Goal: Use online tool/utility: Utilize a website feature to perform a specific function

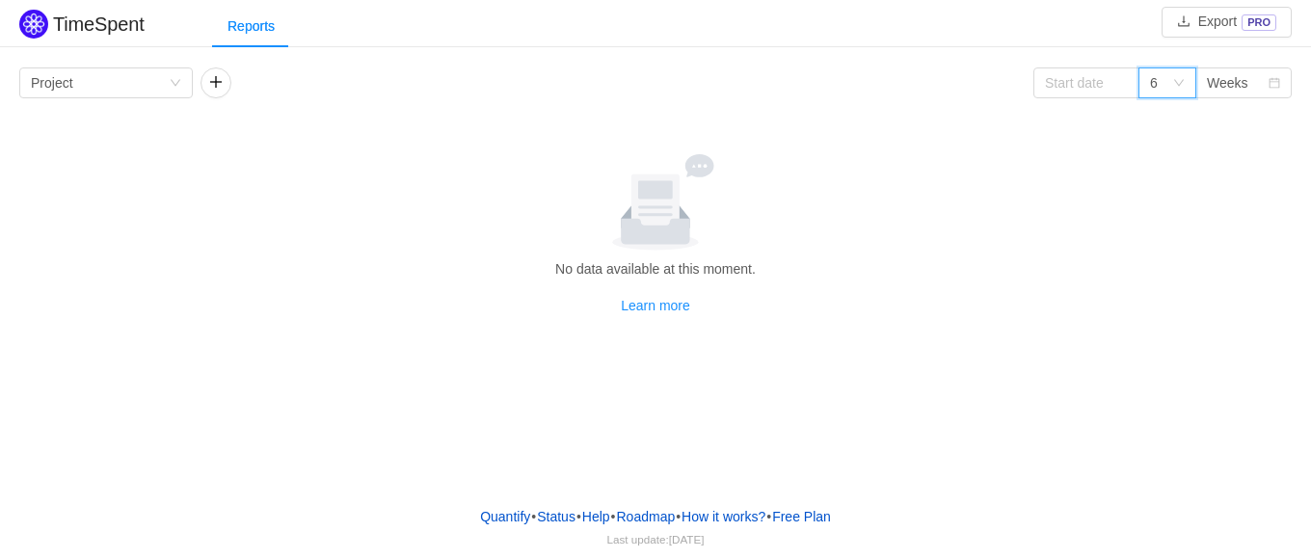
click at [1185, 87] on div "6" at bounding box center [1168, 83] width 58 height 31
click at [1177, 203] on li "12" at bounding box center [1167, 212] width 58 height 31
click at [175, 84] on icon "icon: down" at bounding box center [176, 83] width 10 height 7
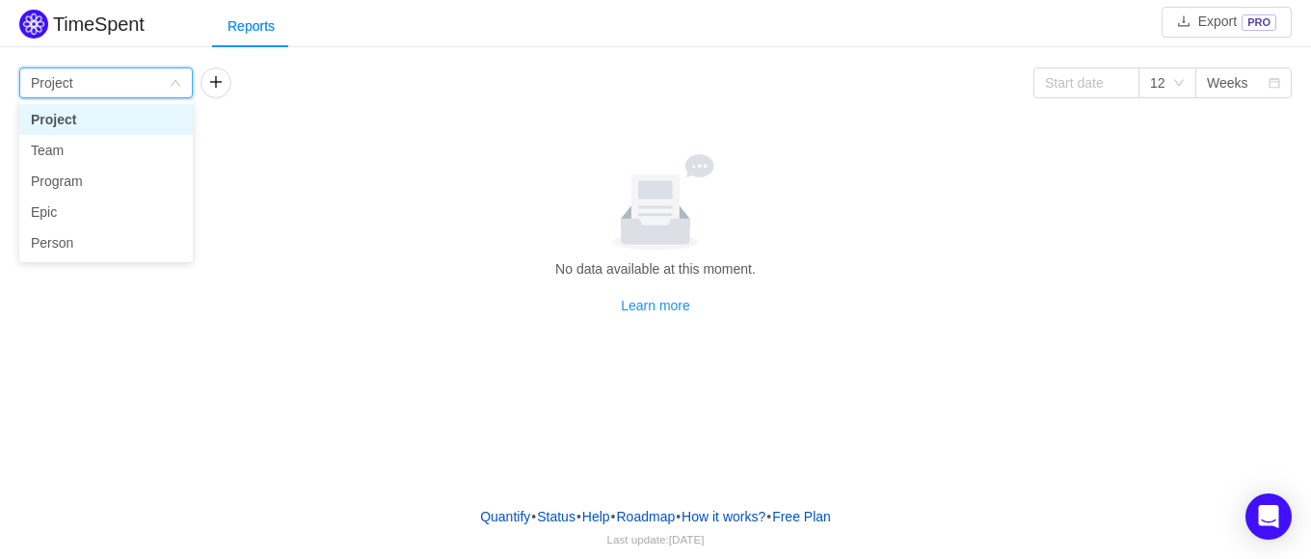
click at [111, 122] on li "Project" at bounding box center [106, 119] width 174 height 31
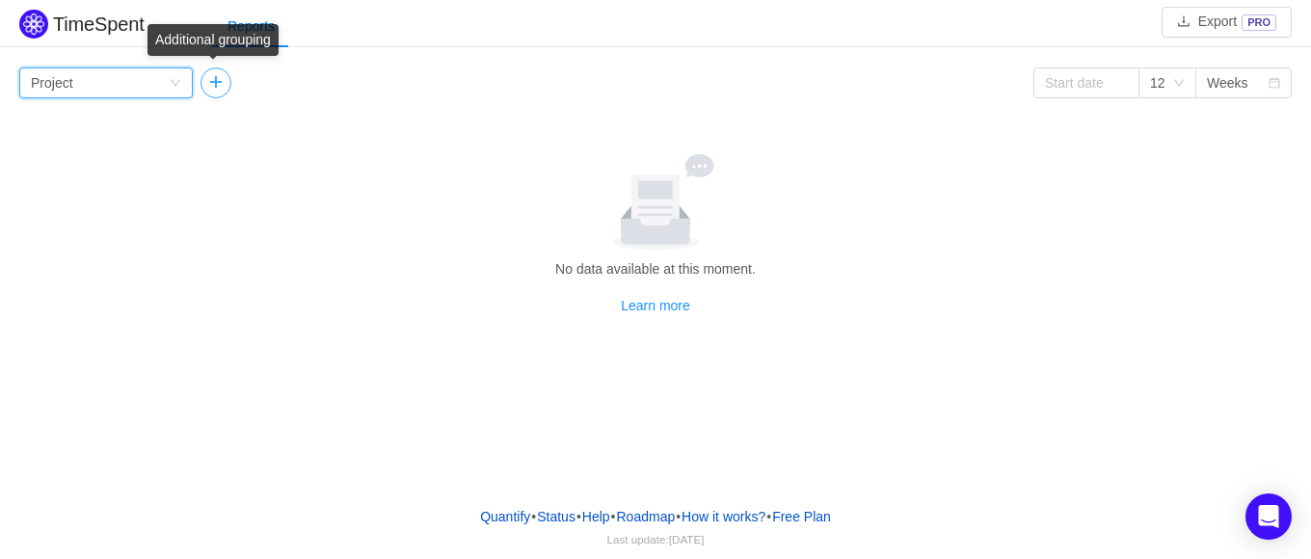
click at [217, 85] on button "button" at bounding box center [216, 83] width 31 height 31
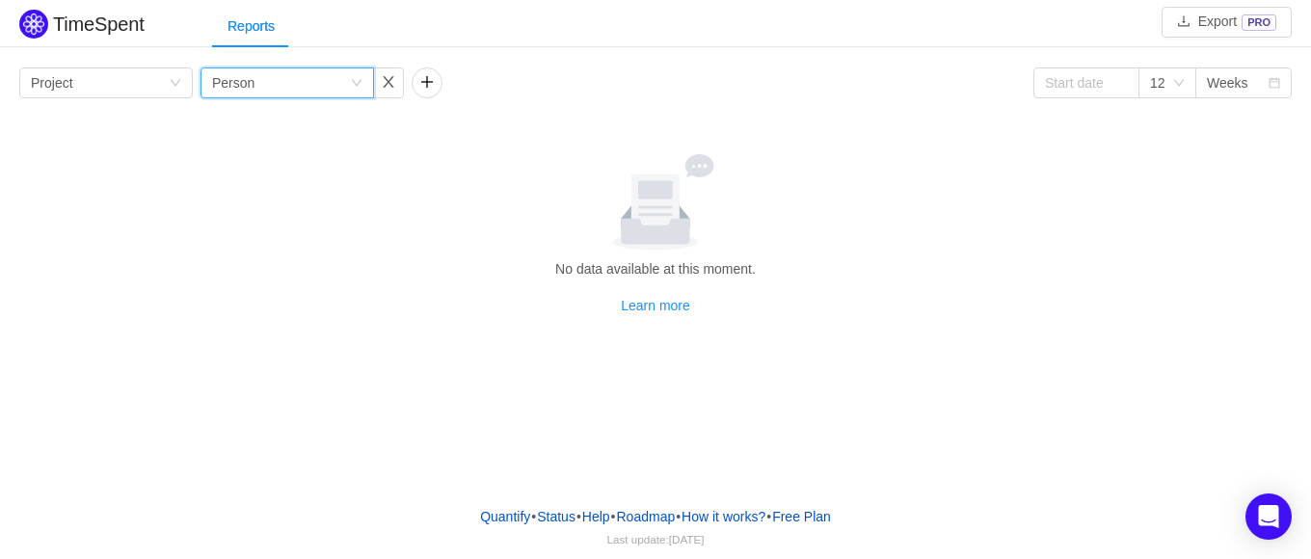
click at [265, 83] on div "Group by Person" at bounding box center [281, 82] width 138 height 29
click at [254, 158] on li "Team" at bounding box center [287, 150] width 174 height 31
click at [309, 82] on div "Group by Team" at bounding box center [281, 82] width 138 height 29
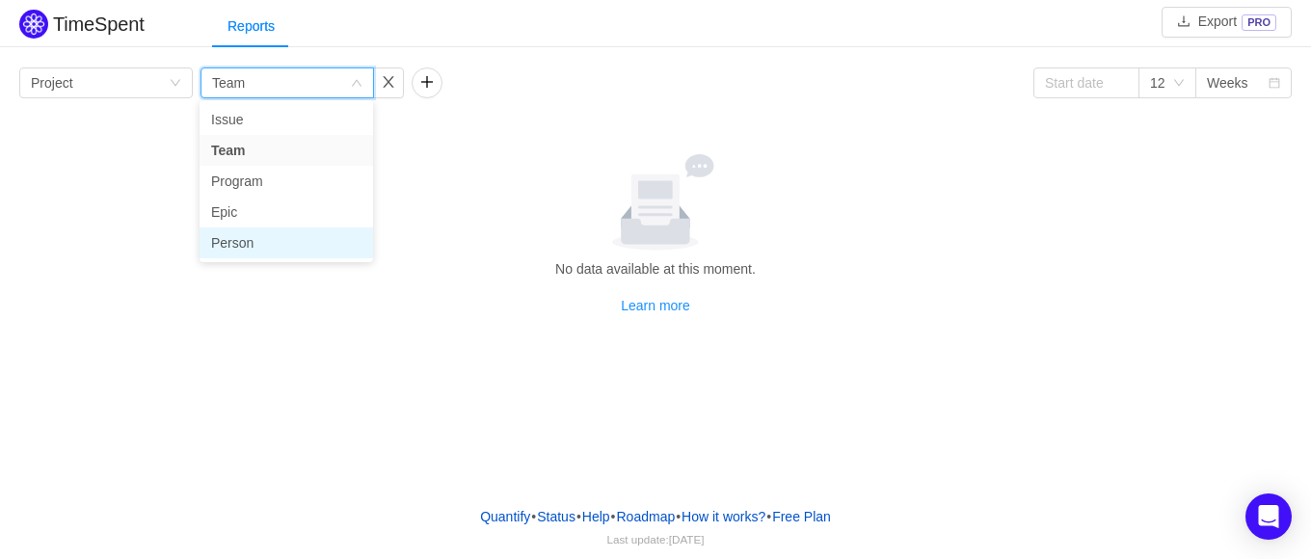
click at [260, 246] on li "Person" at bounding box center [287, 243] width 174 height 31
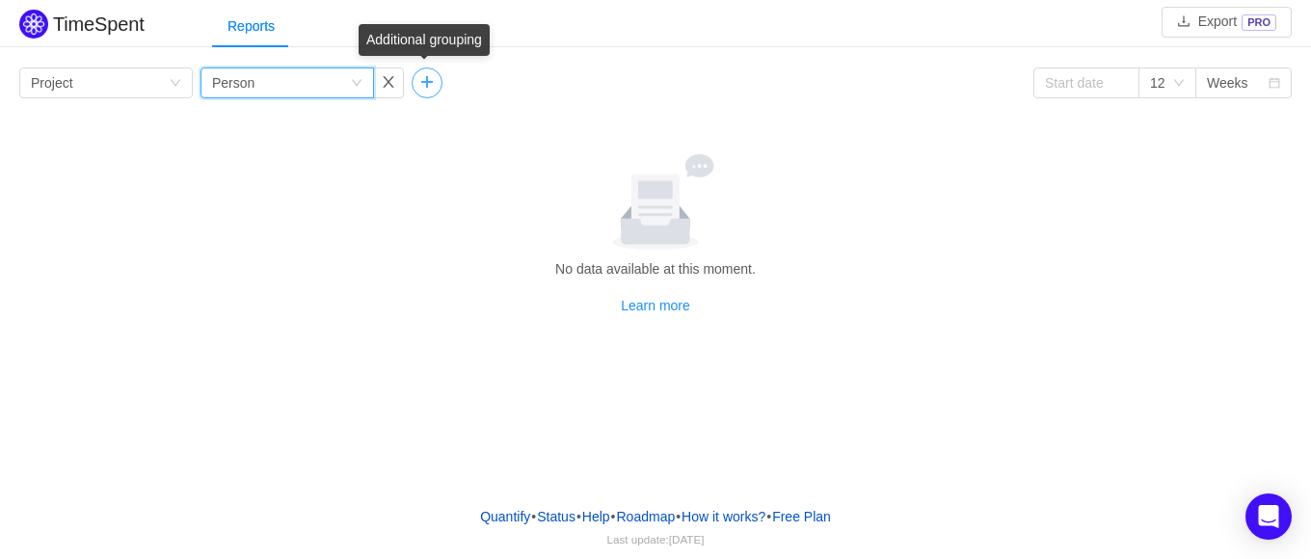
click at [423, 88] on button "button" at bounding box center [427, 83] width 31 height 31
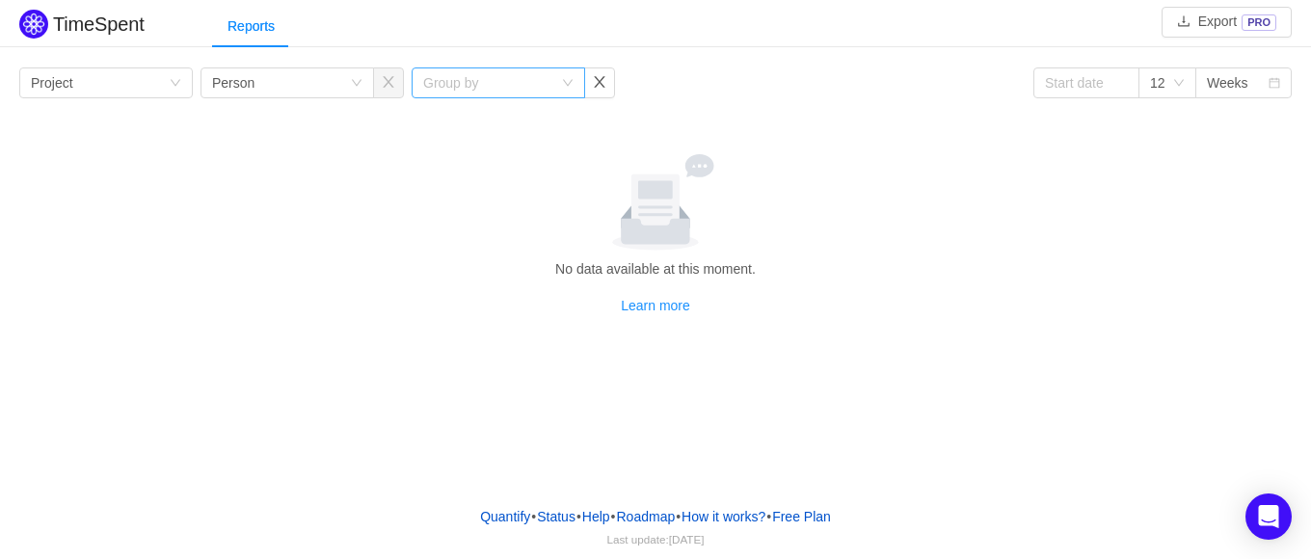
click at [455, 84] on div "Group by" at bounding box center [487, 82] width 129 height 19
click at [596, 86] on button "button" at bounding box center [599, 83] width 31 height 31
click at [137, 43] on div "TimeSpent" at bounding box center [81, 26] width 125 height 43
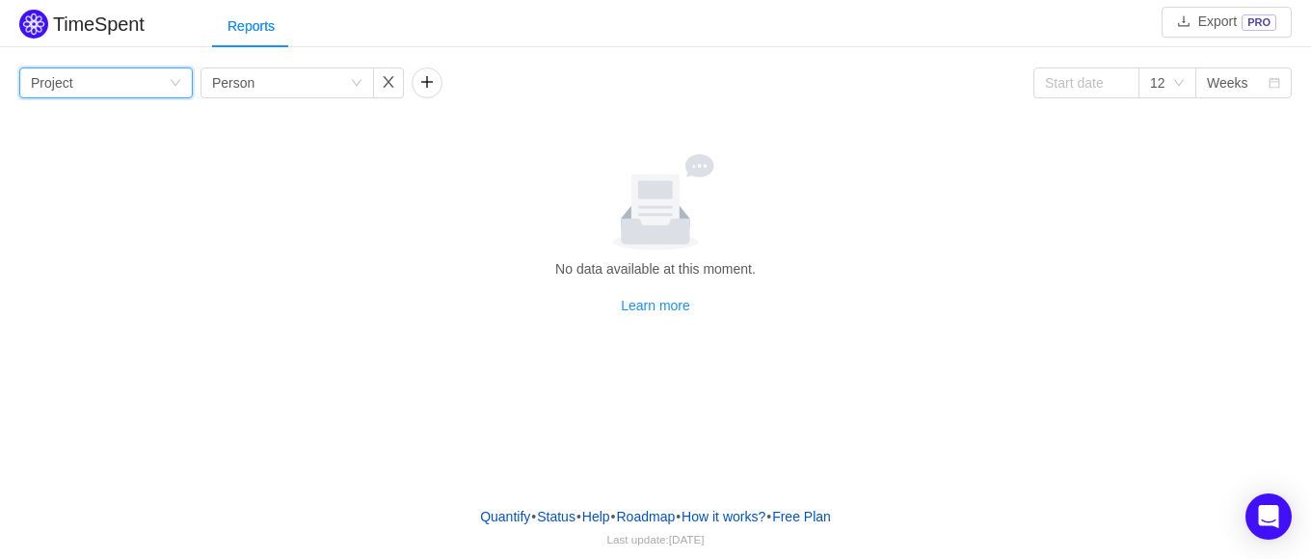
click at [85, 68] on div "Group by Project" at bounding box center [100, 82] width 138 height 29
click at [387, 81] on button "button" at bounding box center [388, 83] width 31 height 31
